Goal: Task Accomplishment & Management: Complete application form

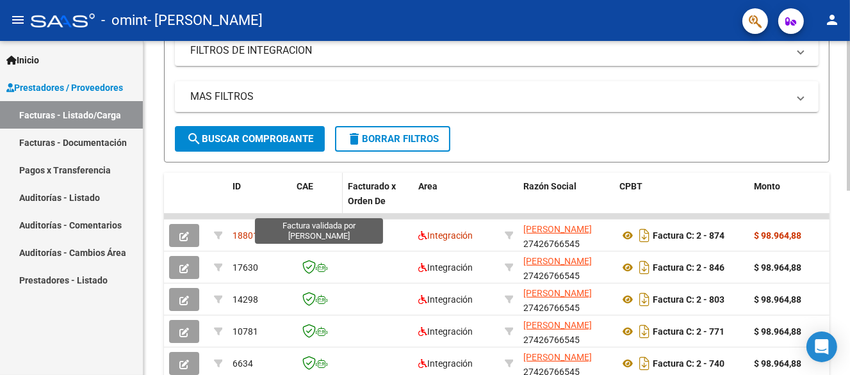
scroll to position [220, 0]
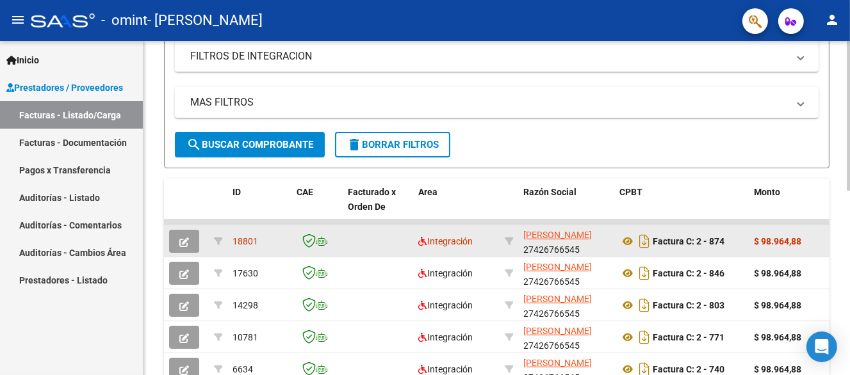
click at [279, 237] on div "18801" at bounding box center [260, 241] width 54 height 15
click at [177, 240] on button "button" at bounding box center [184, 241] width 30 height 23
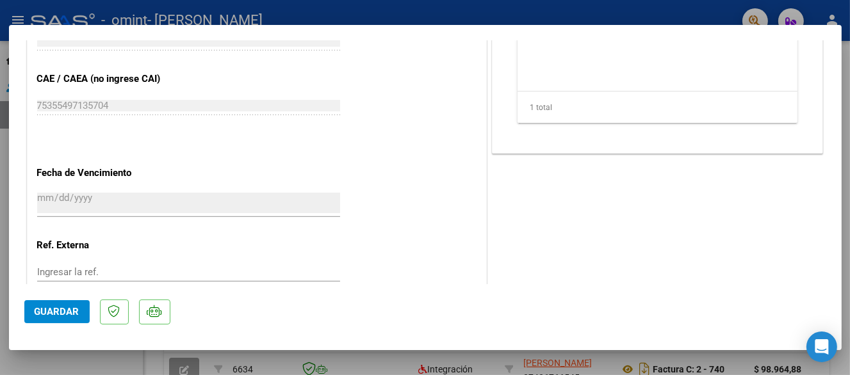
scroll to position [577, 0]
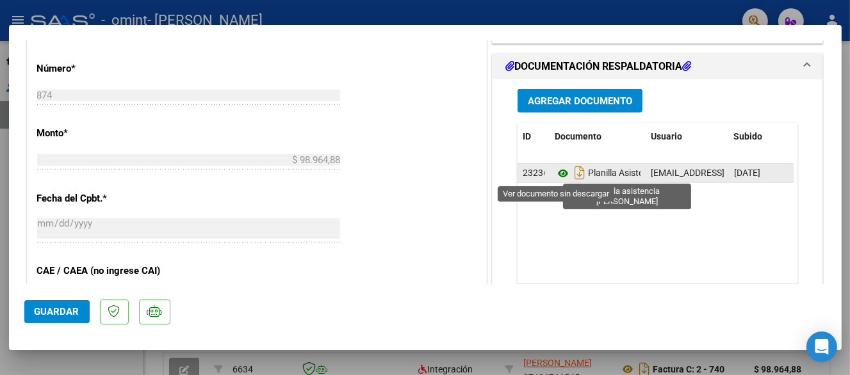
click at [558, 173] on icon at bounding box center [563, 173] width 17 height 15
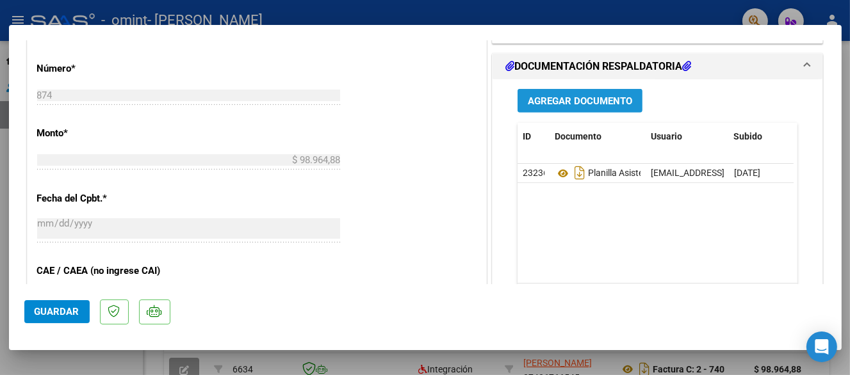
click at [575, 99] on span "Agregar Documento" at bounding box center [580, 101] width 104 height 12
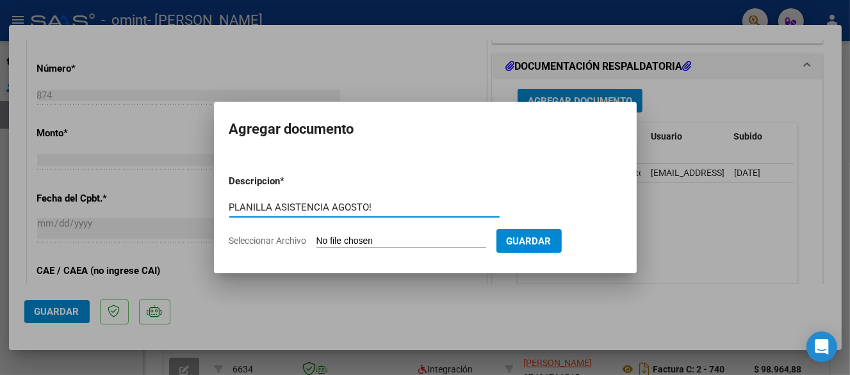
type input "PLANILLA ASISTENCIA AGOSTO!"
click at [362, 239] on input "Seleccionar Archivo" at bounding box center [401, 242] width 170 height 12
type input "C:\fakepath\P.A. [PERSON_NAME].pdf"
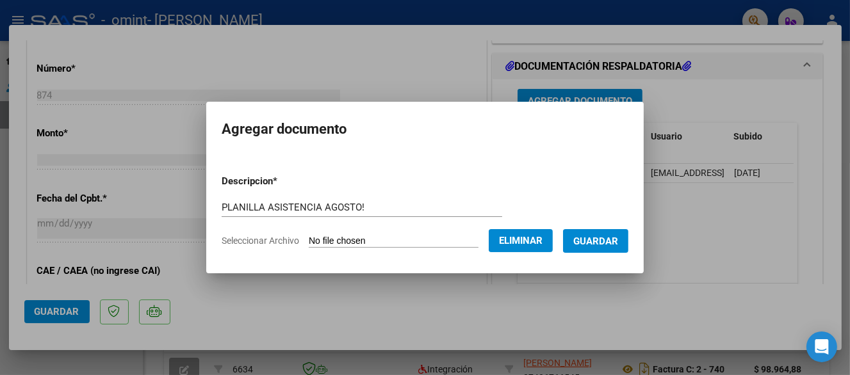
click at [601, 243] on span "Guardar" at bounding box center [595, 242] width 45 height 12
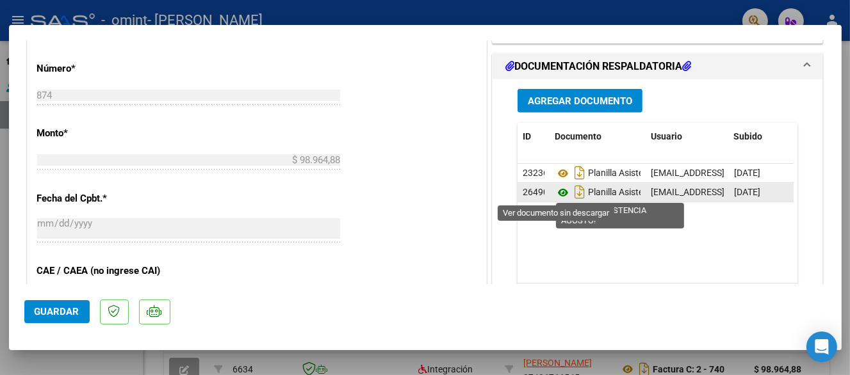
click at [555, 190] on icon at bounding box center [563, 192] width 17 height 15
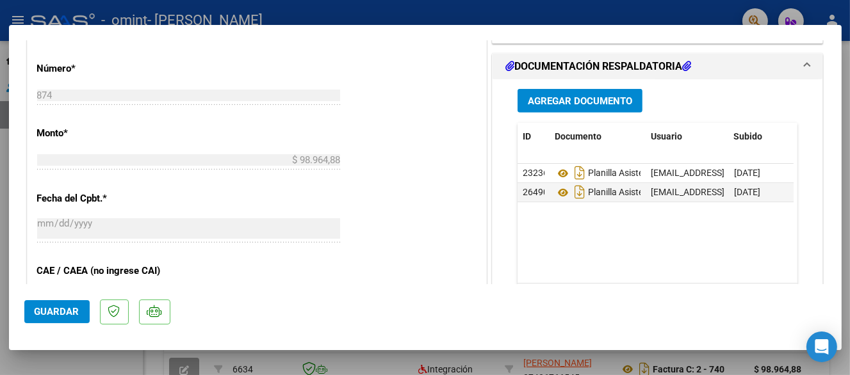
click at [675, 13] on div at bounding box center [425, 187] width 850 height 375
type input "$ 0,00"
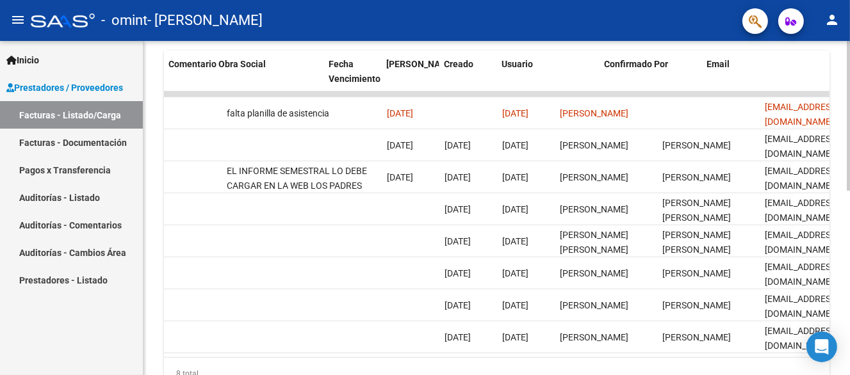
scroll to position [0, 2035]
